Goal: Register for event/course

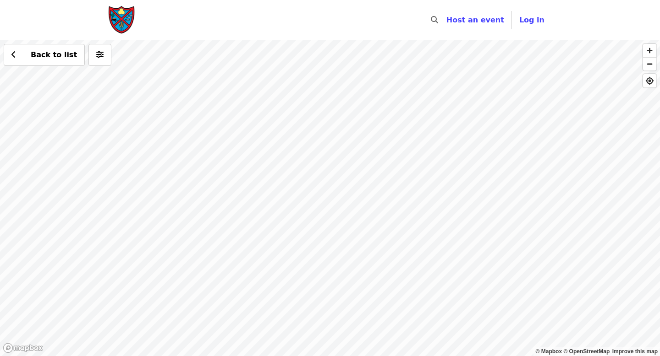
click at [417, 298] on div "Back to list" at bounding box center [330, 198] width 660 height 316
click at [316, 77] on div "Back to list" at bounding box center [330, 198] width 660 height 316
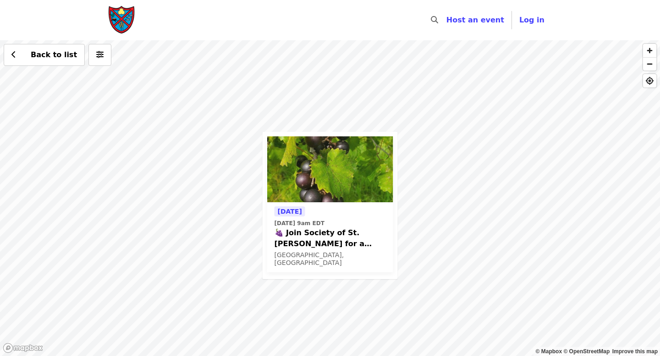
click at [345, 244] on span "🍇 Join Society of St. [PERSON_NAME] for a MUSCADINE GRAPE Glean in [GEOGRAPHIC_…" at bounding box center [329, 239] width 111 height 22
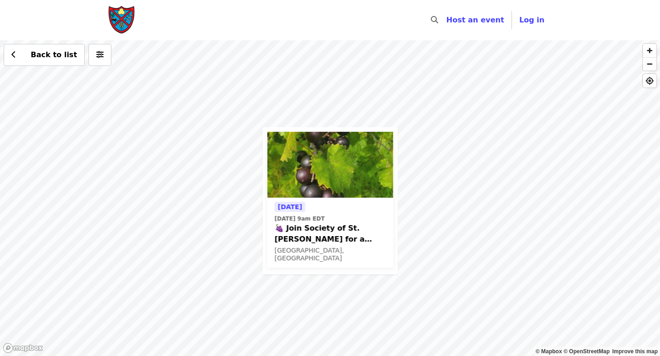
click at [314, 343] on div "[DATE] [DATE] 9am EDT 🍇 Join Society of St. [PERSON_NAME] for a MUSCADINE GRAPE…" at bounding box center [330, 198] width 660 height 316
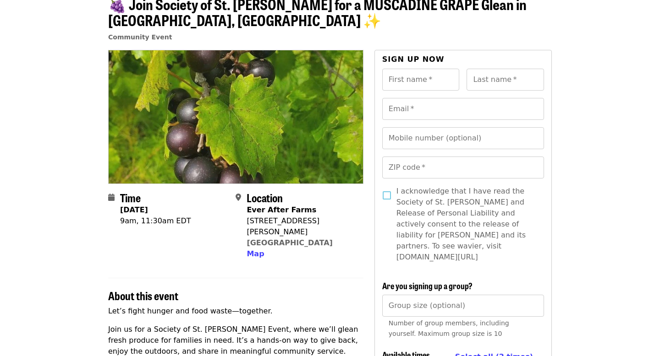
scroll to position [46, 0]
